Goal: Find specific page/section: Find specific page/section

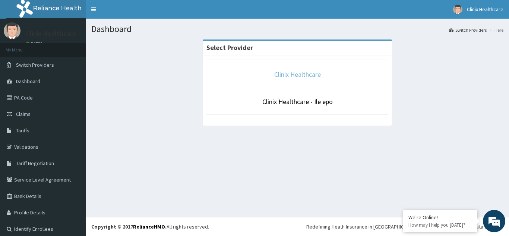
click at [301, 74] on link "Clinix Healthcare" at bounding box center [297, 74] width 47 height 9
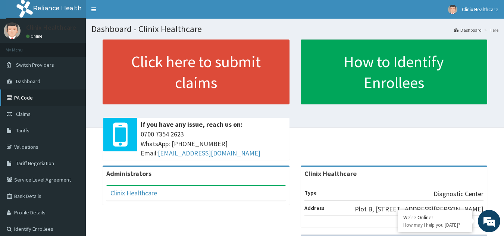
click at [23, 96] on link "PA Code" at bounding box center [43, 97] width 86 height 16
